Goal: Answer question/provide support: Share knowledge or assist other users

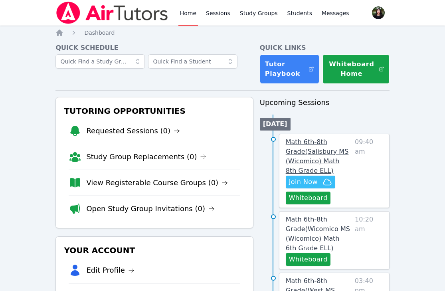
click at [330, 157] on link "Math 6th-8th Grade ( [PERSON_NAME][GEOGRAPHIC_DATA] (Wicomico) Math 8th Grade E…" at bounding box center [319, 156] width 66 height 38
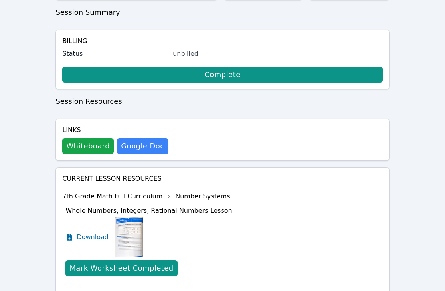
scroll to position [334, 0]
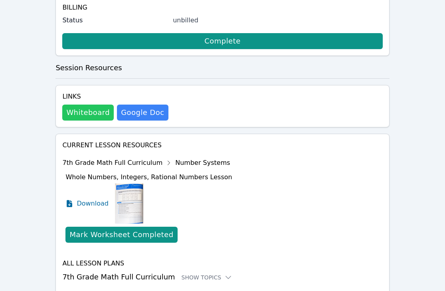
click at [83, 105] on button "Whiteboard" at bounding box center [87, 113] width 51 height 16
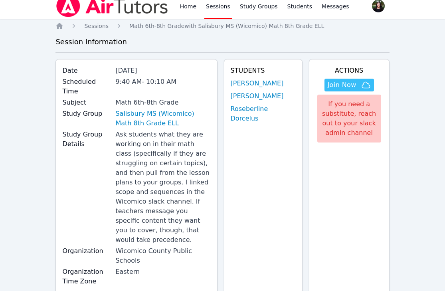
scroll to position [0, 0]
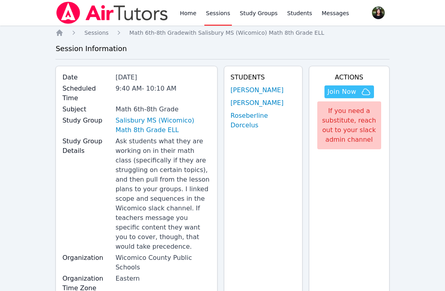
click at [261, 101] on link "[PERSON_NAME]" at bounding box center [257, 103] width 53 height 10
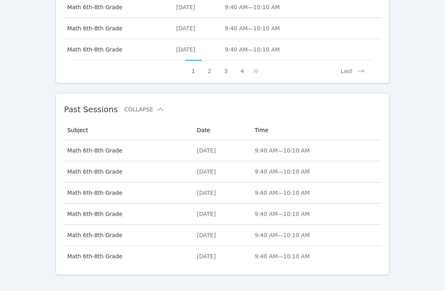
scroll to position [419, 0]
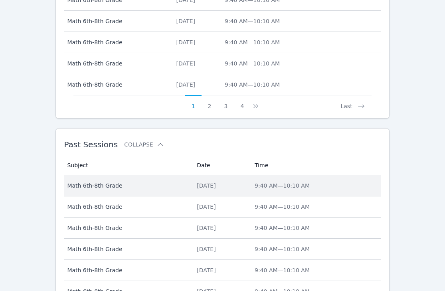
click at [234, 182] on div "[DATE]" at bounding box center [221, 186] width 48 height 8
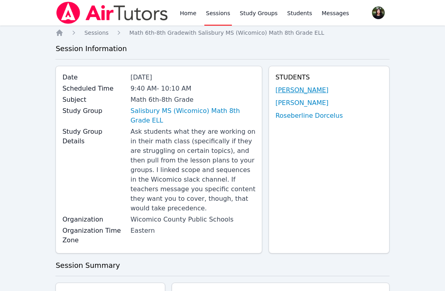
click at [306, 89] on link "[PERSON_NAME]" at bounding box center [301, 90] width 53 height 10
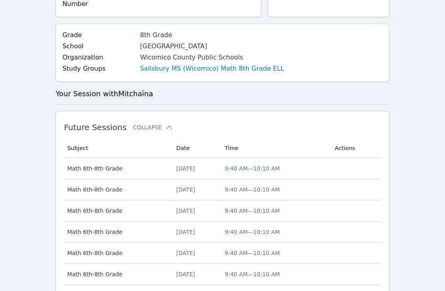
scroll to position [340, 0]
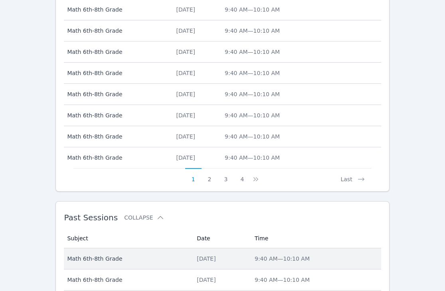
click at [123, 255] on span "Math 6th-8th Grade" at bounding box center [127, 259] width 120 height 8
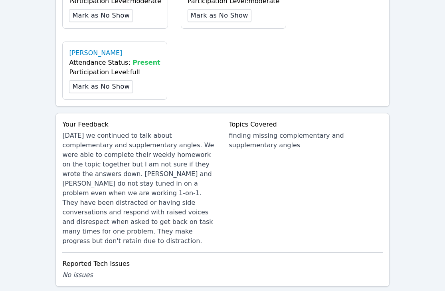
scroll to position [596, 0]
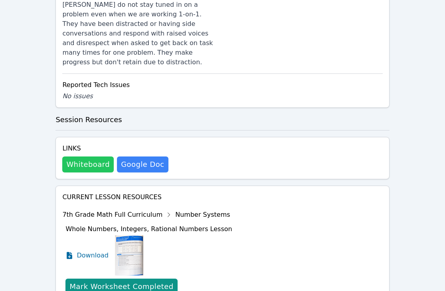
click at [77, 156] on button "Whiteboard" at bounding box center [87, 164] width 51 height 16
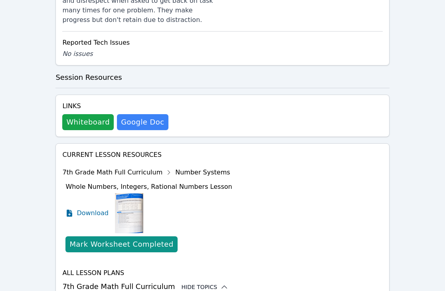
scroll to position [661, 0]
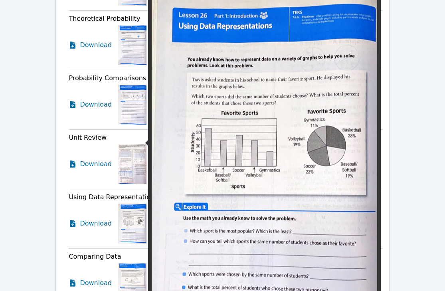
scroll to position [1619, 0]
